Goal: Information Seeking & Learning: Understand process/instructions

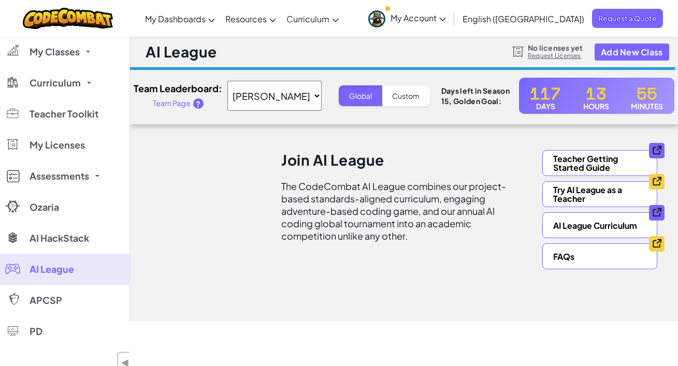
select select "65c0fcb2766d1be01b086691"
click at [409, 107] on section "Team Leaderboard: Team Page ? GLOBAL STATS Erin Morris Global Custom Days left …" at bounding box center [404, 96] width 564 height 36
click at [410, 94] on button "Custom" at bounding box center [406, 95] width 48 height 21
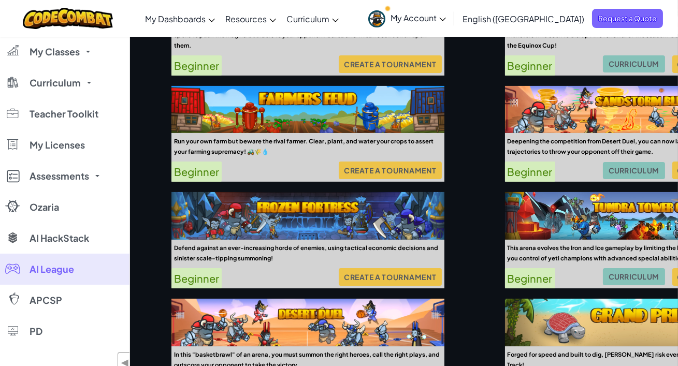
scroll to position [519, 0]
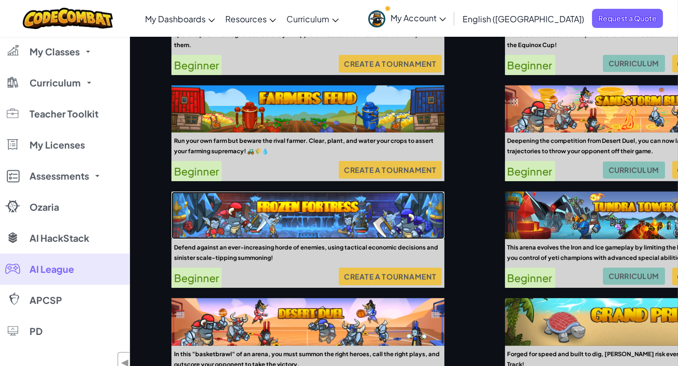
click at [320, 226] on img at bounding box center [307, 216] width 273 height 48
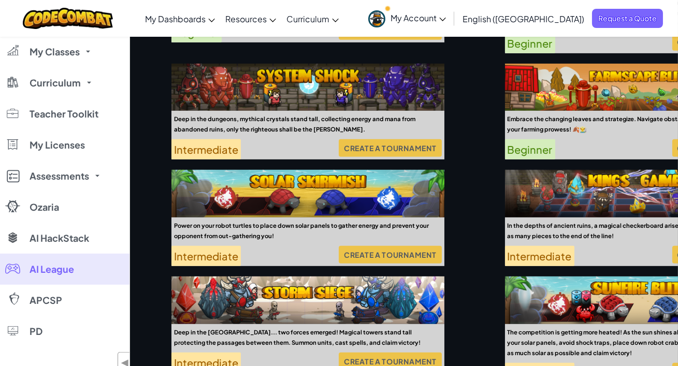
scroll to position [979, 0]
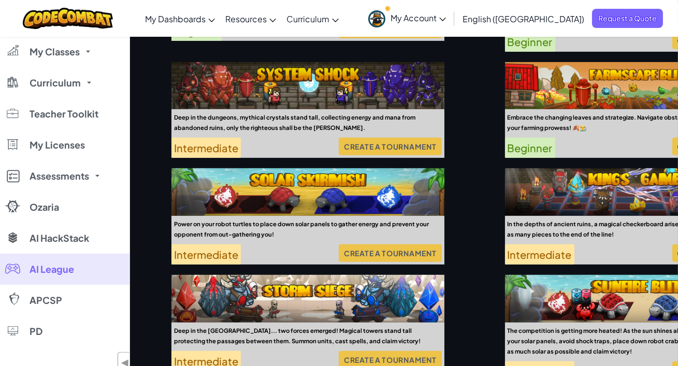
click at [354, 253] on span "Create a Tournament" at bounding box center [390, 252] width 103 height 7
click at [380, 252] on span "Create a Tournament" at bounding box center [390, 252] width 103 height 7
click at [265, 237] on div "Power on your robot turtles to place down solar panels to gather energy and pre…" at bounding box center [307, 229] width 273 height 26
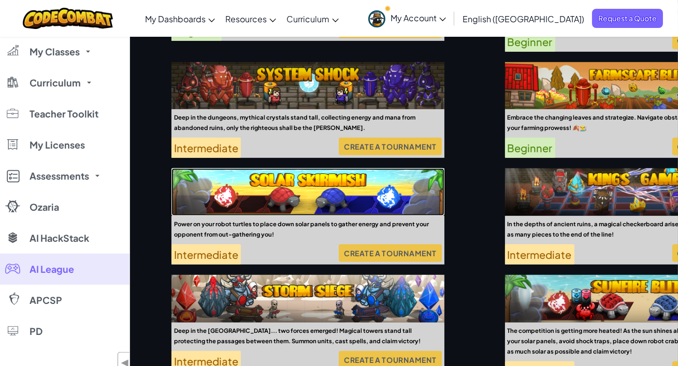
click at [279, 185] on img at bounding box center [307, 192] width 273 height 48
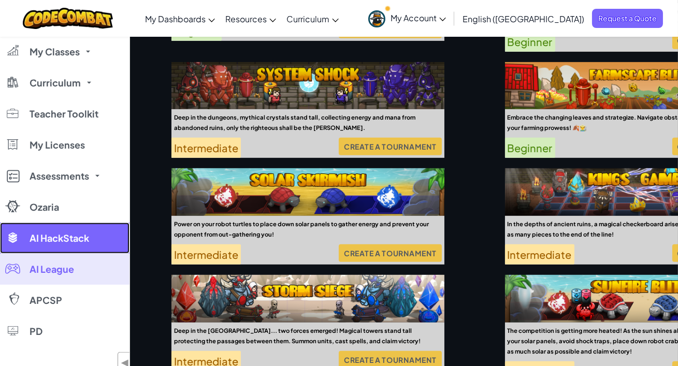
click at [110, 244] on link "AI HackStack" at bounding box center [65, 238] width 130 height 31
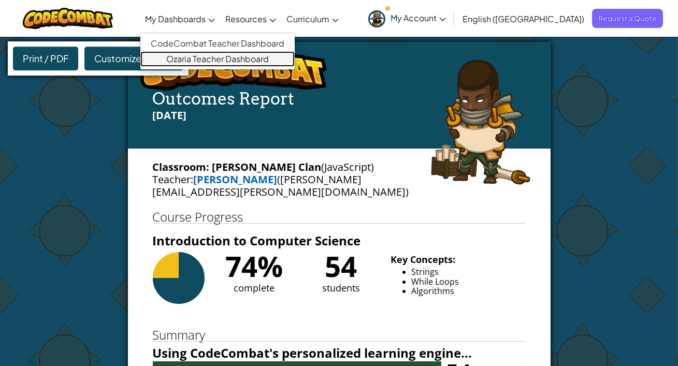
click at [244, 60] on link "Ozaria Teacher Dashboard" at bounding box center [217, 59] width 154 height 16
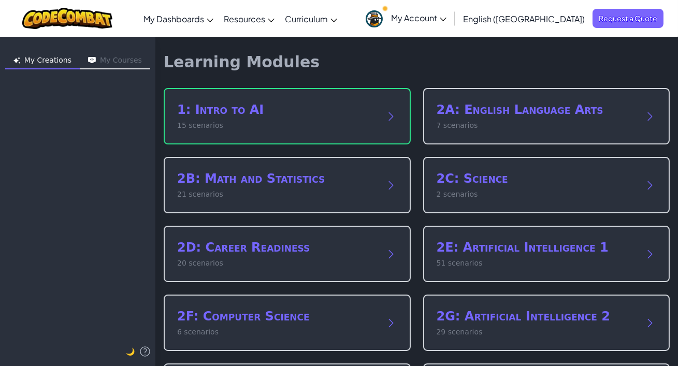
click at [447, 21] on span "My Account" at bounding box center [418, 17] width 55 height 11
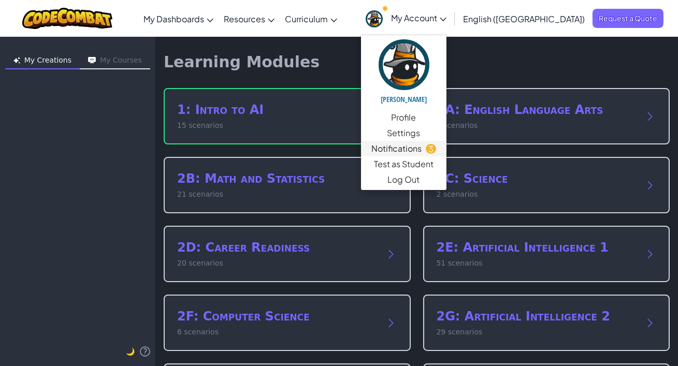
click at [422, 148] on span "Notifications" at bounding box center [396, 148] width 50 height 12
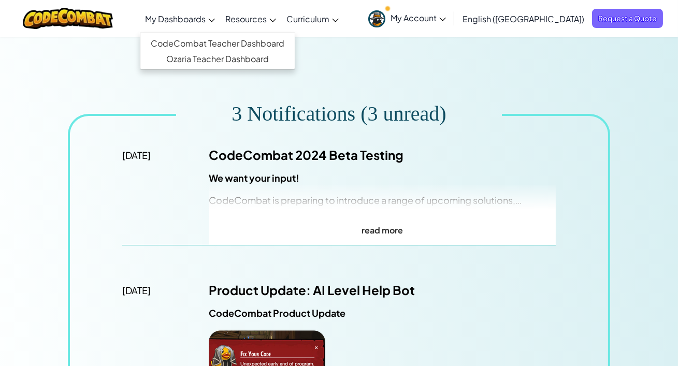
click at [206, 16] on span "My Dashboards" at bounding box center [175, 18] width 61 height 11
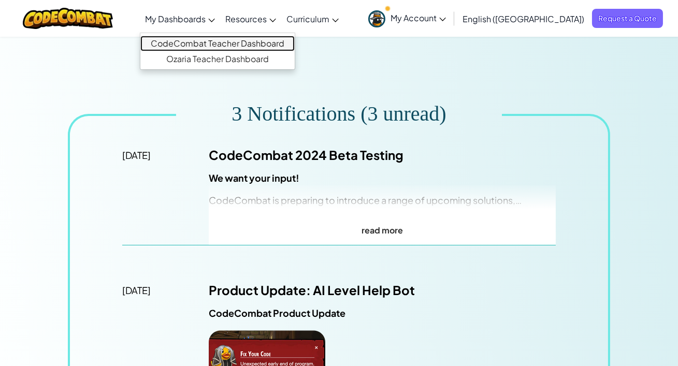
click at [216, 43] on link "CodeCombat Teacher Dashboard" at bounding box center [217, 44] width 154 height 16
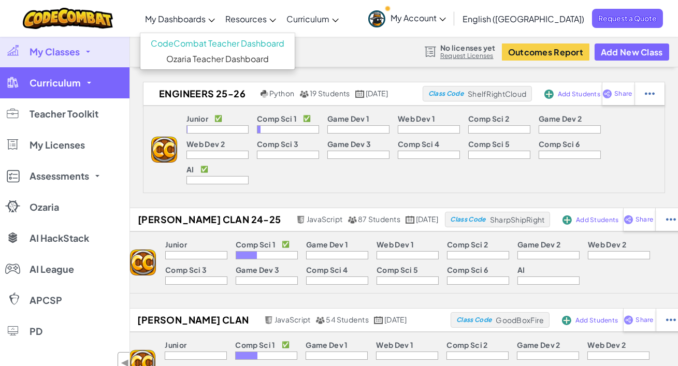
click at [88, 90] on link "Curriculum" at bounding box center [65, 82] width 130 height 31
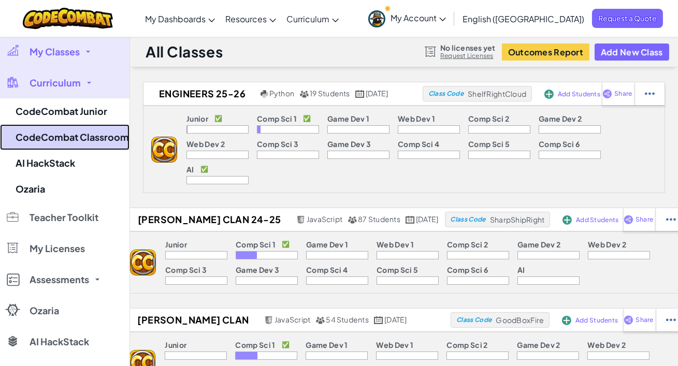
click at [76, 141] on link "CodeCombat Classroom" at bounding box center [65, 137] width 130 height 26
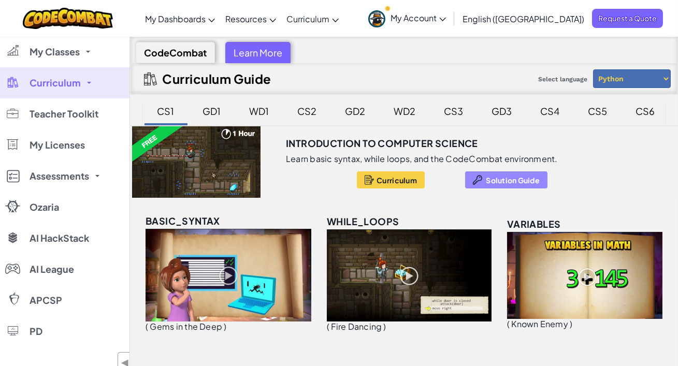
click at [505, 179] on span "Solution Guide" at bounding box center [513, 180] width 54 height 8
